Goal: Transaction & Acquisition: Purchase product/service

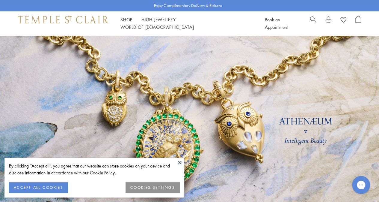
click at [179, 163] on button at bounding box center [179, 162] width 9 height 9
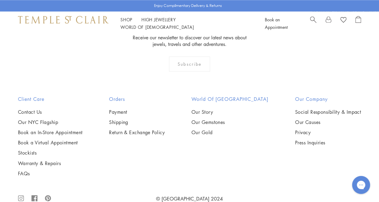
scroll to position [1545, 0]
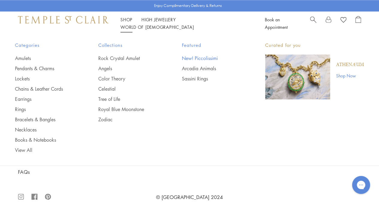
click at [194, 58] on link "New! Piccolissimi" at bounding box center [211, 58] width 59 height 7
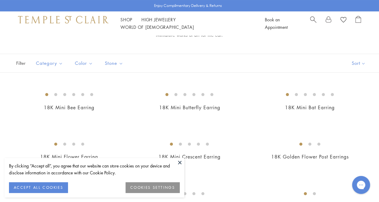
scroll to position [60, 0]
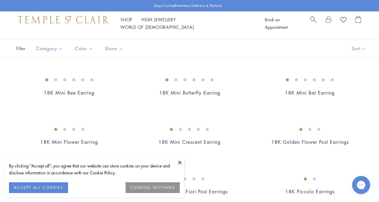
drag, startPoint x: 182, startPoint y: 163, endPoint x: 193, endPoint y: 150, distance: 17.2
click at [182, 163] on button at bounding box center [179, 162] width 9 height 9
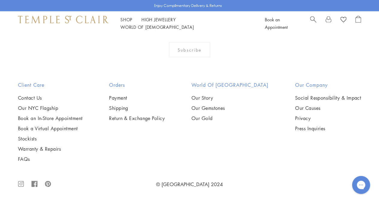
scroll to position [1290, 0]
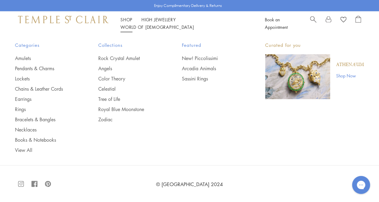
click at [121, 22] on link "Shop Shop" at bounding box center [127, 19] width 12 height 6
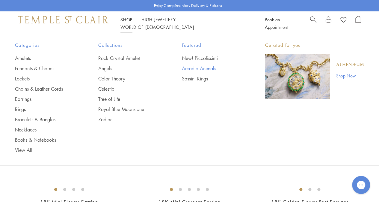
drag, startPoint x: 200, startPoint y: 69, endPoint x: 221, endPoint y: 71, distance: 21.4
click at [200, 69] on link "Arcadia Animals" at bounding box center [211, 68] width 59 height 7
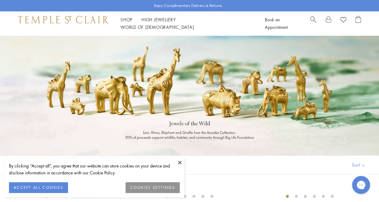
click at [178, 163] on button at bounding box center [179, 162] width 9 height 9
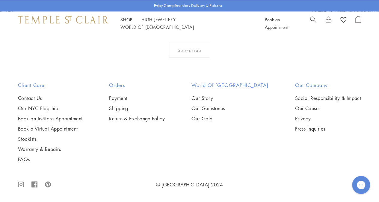
scroll to position [690, 0]
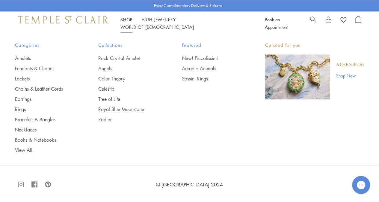
click at [128, 22] on link "Shop Shop" at bounding box center [127, 19] width 12 height 6
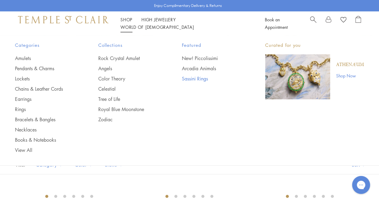
click at [190, 79] on link "Sassini Rings" at bounding box center [211, 78] width 59 height 7
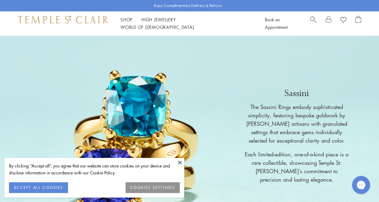
click at [181, 163] on button at bounding box center [179, 162] width 9 height 9
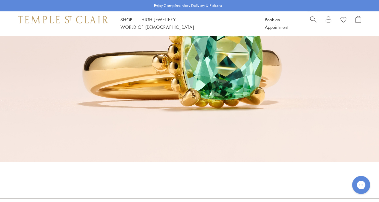
scroll to position [870, 0]
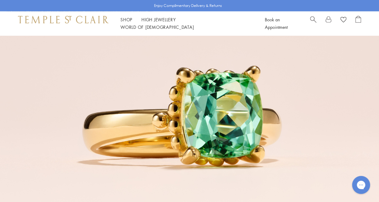
click at [237, 110] on div at bounding box center [189, 119] width 379 height 202
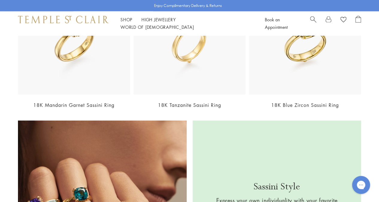
scroll to position [510, 0]
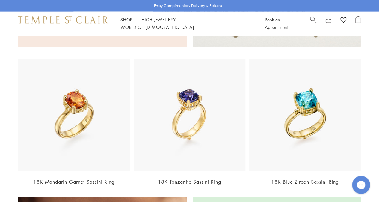
click at [289, 117] on img at bounding box center [305, 115] width 112 height 112
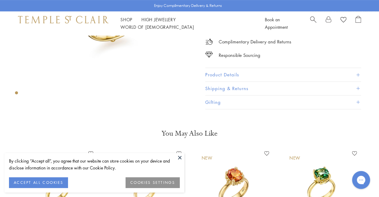
scroll to position [155, 0]
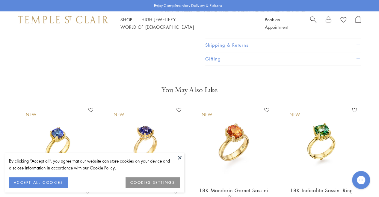
click at [181, 158] on button at bounding box center [179, 157] width 9 height 9
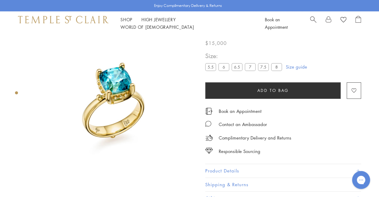
scroll to position [0, 0]
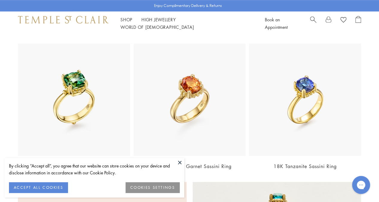
scroll to position [150, 0]
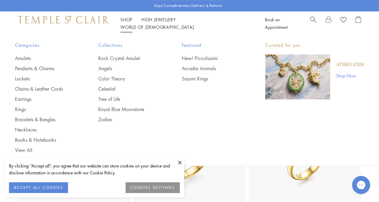
click at [127, 22] on link "Shop Shop" at bounding box center [127, 19] width 12 height 6
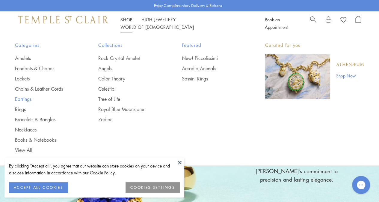
click at [23, 99] on link "Earrings" at bounding box center [44, 99] width 59 height 7
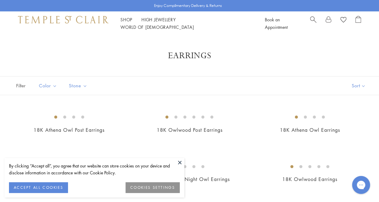
click at [181, 162] on button at bounding box center [179, 162] width 9 height 9
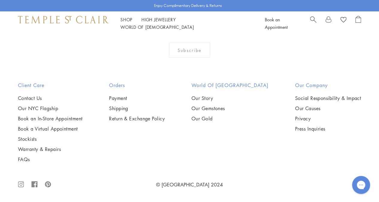
scroll to position [2639, 0]
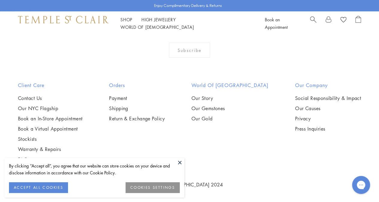
scroll to position [2579, 0]
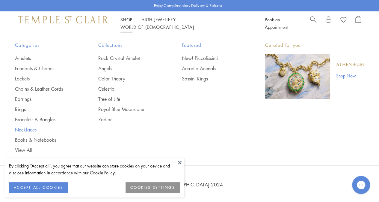
click at [28, 129] on link "Necklaces" at bounding box center [44, 129] width 59 height 7
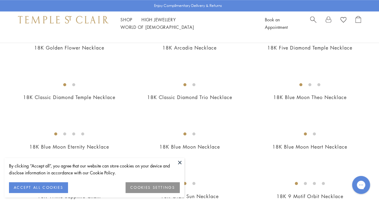
scroll to position [240, 0]
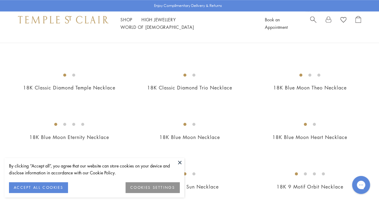
drag, startPoint x: 180, startPoint y: 164, endPoint x: 217, endPoint y: 155, distance: 38.4
click at [180, 164] on button at bounding box center [179, 162] width 9 height 9
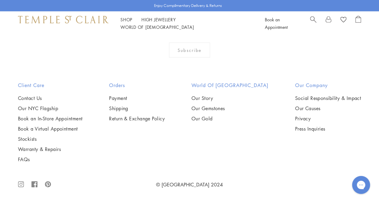
scroll to position [2069, 0]
